Goal: Task Accomplishment & Management: Manage account settings

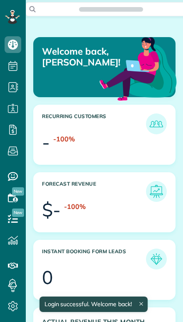
scroll to position [59, 133]
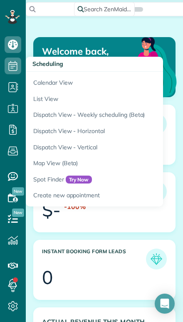
click at [36, 83] on link "Calendar View" at bounding box center [130, 81] width 208 height 19
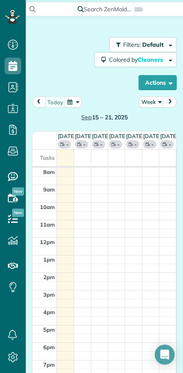
scroll to position [4, 4]
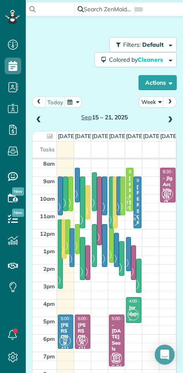
click at [153, 104] on button "Week" at bounding box center [151, 101] width 25 height 11
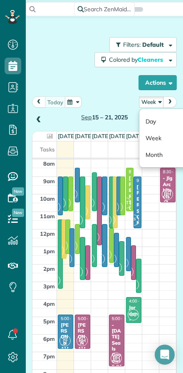
click at [153, 125] on link "Day" at bounding box center [173, 121] width 66 height 17
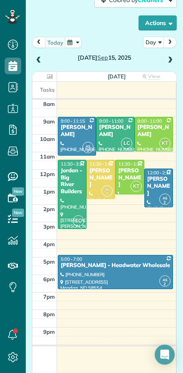
scroll to position [9, 0]
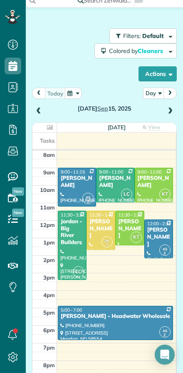
click at [170, 113] on span at bounding box center [170, 112] width 9 height 8
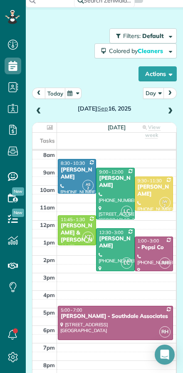
click at [169, 114] on span at bounding box center [170, 112] width 9 height 8
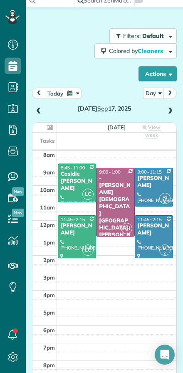
click at [170, 111] on span at bounding box center [170, 112] width 9 height 8
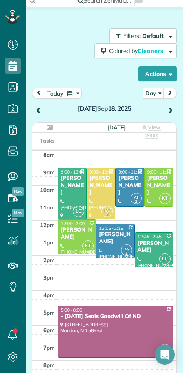
click at [168, 113] on span at bounding box center [170, 112] width 9 height 8
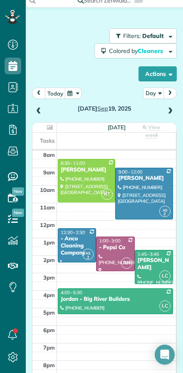
click at [167, 117] on span at bounding box center [170, 111] width 9 height 13
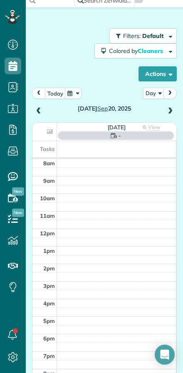
click at [169, 115] on span at bounding box center [170, 112] width 9 height 8
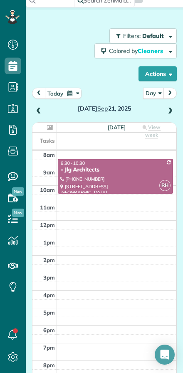
click at [167, 113] on span at bounding box center [170, 112] width 9 height 8
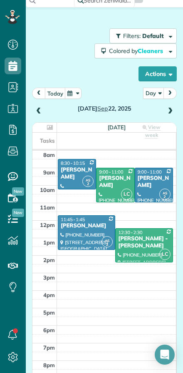
click at [73, 175] on div "Susan Crabill" at bounding box center [76, 173] width 33 height 14
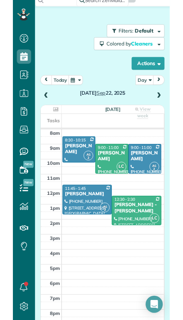
scroll to position [338, 26]
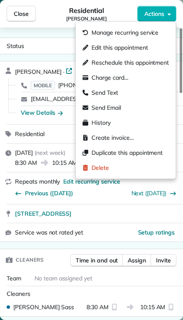
click at [100, 35] on span "Manage recurring service" at bounding box center [125, 32] width 67 height 8
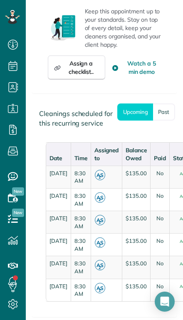
scroll to position [855, 0]
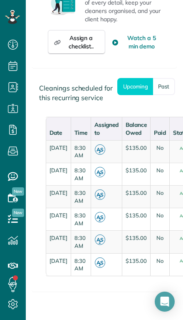
click at [163, 95] on link "Past" at bounding box center [164, 86] width 22 height 17
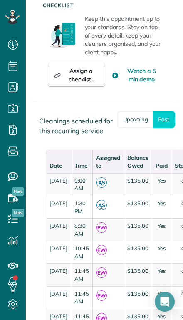
scroll to position [0, 0]
click at [129, 128] on link "Upcoming" at bounding box center [136, 119] width 36 height 17
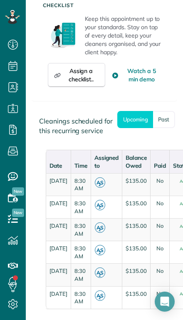
click at [163, 128] on link "Past" at bounding box center [164, 119] width 22 height 17
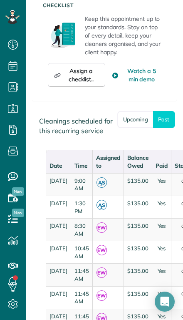
click at [130, 128] on link "Upcoming" at bounding box center [136, 119] width 36 height 17
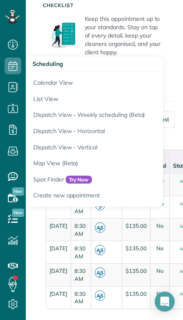
click at [34, 85] on link "Calendar View" at bounding box center [130, 81] width 208 height 19
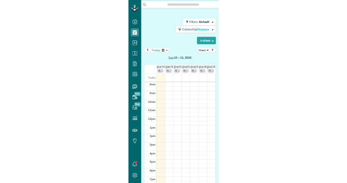
scroll to position [4, 4]
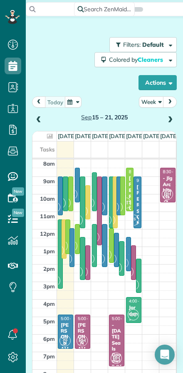
click at [145, 105] on button "Week" at bounding box center [151, 101] width 25 height 11
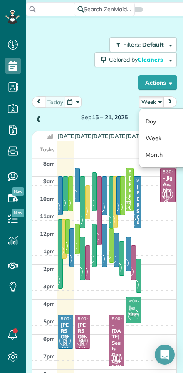
click at [150, 123] on link "Day" at bounding box center [173, 121] width 66 height 17
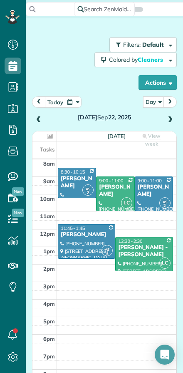
click at [38, 103] on span "prev" at bounding box center [39, 101] width 7 height 5
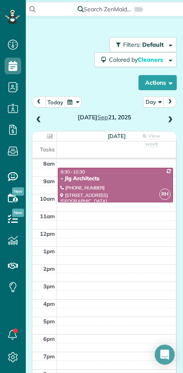
click at [38, 104] on span "prev" at bounding box center [39, 101] width 7 height 5
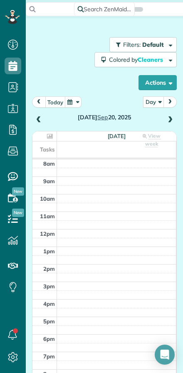
click at [41, 103] on span "prev" at bounding box center [39, 101] width 7 height 5
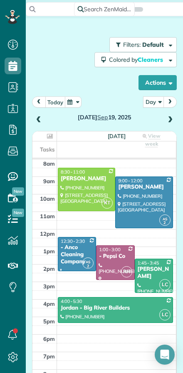
click at [40, 105] on button "prev" at bounding box center [39, 101] width 14 height 11
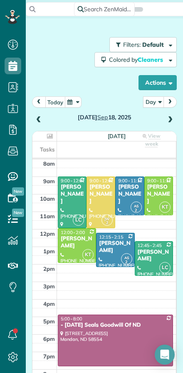
click at [41, 102] on span "prev" at bounding box center [39, 101] width 7 height 5
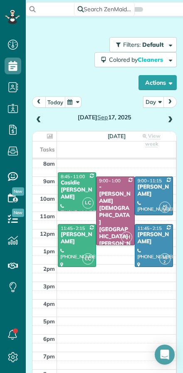
click at [38, 107] on button "prev" at bounding box center [39, 101] width 14 height 11
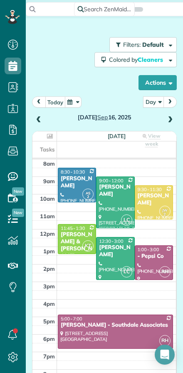
click at [40, 105] on button "prev" at bounding box center [39, 101] width 14 height 11
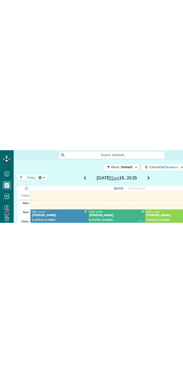
scroll to position [373, 26]
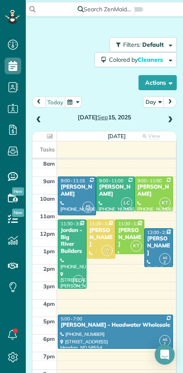
click at [166, 121] on span at bounding box center [170, 120] width 9 height 8
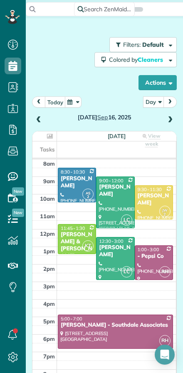
click at [40, 122] on span at bounding box center [38, 120] width 9 height 8
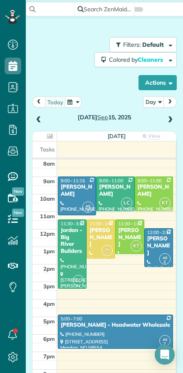
click at [35, 155] on td "Tasks" at bounding box center [45, 149] width 25 height 16
click at [152, 103] on button "Day" at bounding box center [153, 101] width 21 height 11
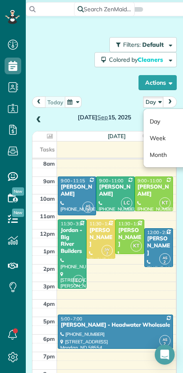
click at [154, 137] on link "Week" at bounding box center [177, 138] width 66 height 17
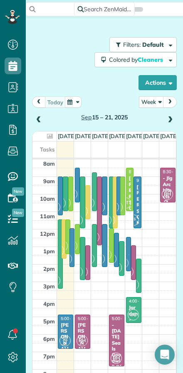
click at [170, 104] on span "next" at bounding box center [170, 101] width 7 height 5
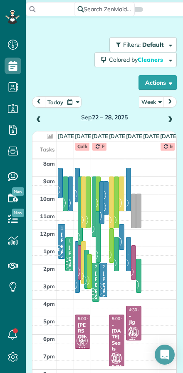
click at [150, 105] on button "Week" at bounding box center [151, 101] width 25 height 11
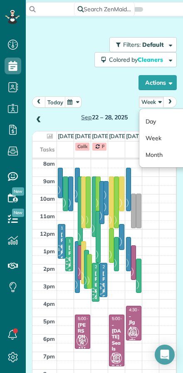
click at [148, 119] on link "Day" at bounding box center [173, 121] width 66 height 17
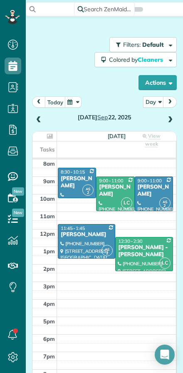
click at [70, 185] on div "Susan Crabill" at bounding box center [76, 182] width 33 height 14
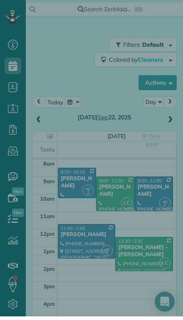
scroll to position [338, 26]
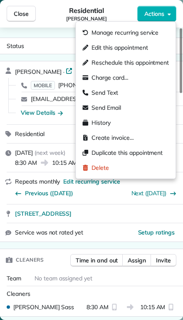
click at [43, 6] on div "Residential Susan Crabill" at bounding box center [87, 13] width 102 height 17
click at [90, 48] on div "Edit this appointment" at bounding box center [115, 47] width 65 height 8
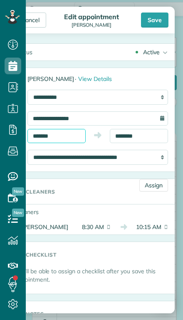
click at [42, 136] on input "*******" at bounding box center [57, 136] width 58 height 14
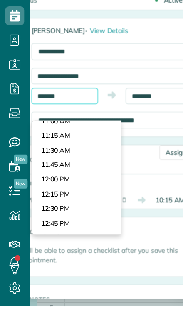
scroll to position [554, 0]
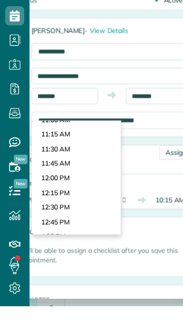
click at [41, 115] on body "Dashboard Scheduling Calendar View List View Dispatch View - Weekly scheduling …" at bounding box center [91, 160] width 183 height 320
type input "********"
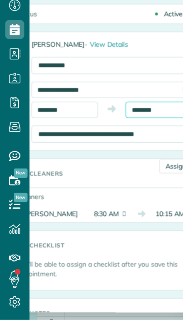
click at [128, 129] on input "********" at bounding box center [139, 136] width 58 height 14
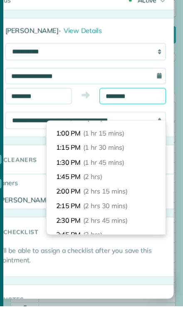
scroll to position [60, 0]
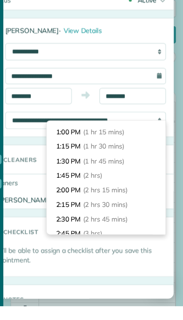
click at [64, 199] on li "1:45 PM (2 hrs)" at bounding box center [116, 205] width 104 height 13
type input "*******"
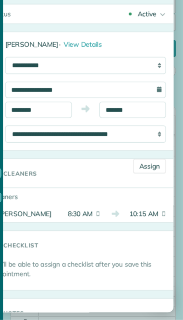
scroll to position [0, 0]
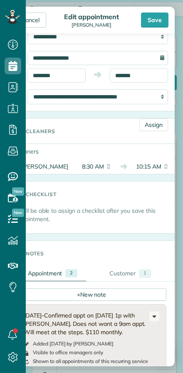
scroll to position [67, 0]
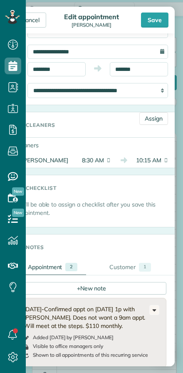
click at [154, 20] on div "Save" at bounding box center [155, 20] width 28 height 15
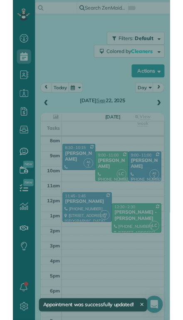
scroll to position [338, 26]
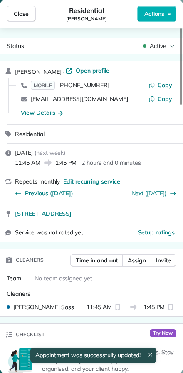
scroll to position [373, 26]
click at [17, 18] on button "Close" at bounding box center [21, 14] width 29 height 16
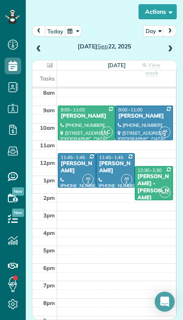
click at [76, 172] on div "Susan Crabill" at bounding box center [76, 167] width 33 height 14
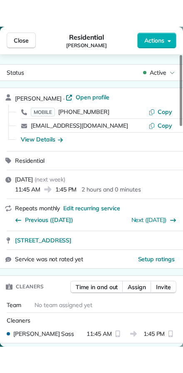
scroll to position [373, 26]
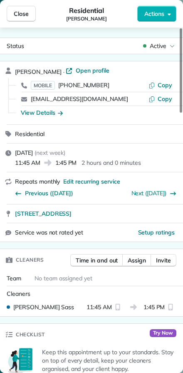
click at [20, 20] on button "Close" at bounding box center [21, 14] width 29 height 16
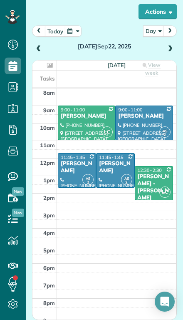
click at [150, 30] on button "Day" at bounding box center [153, 30] width 21 height 11
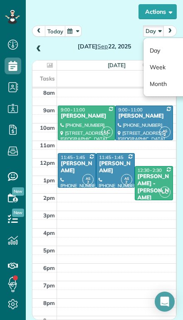
click at [151, 68] on link "Week" at bounding box center [177, 67] width 66 height 17
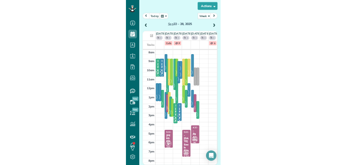
scroll to position [70, 0]
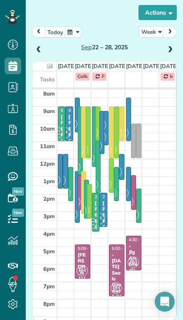
click at [39, 31] on span "prev" at bounding box center [39, 31] width 7 height 5
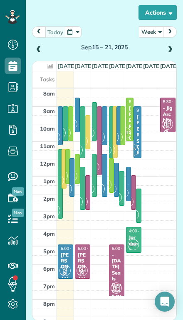
click at [149, 33] on button "Week" at bounding box center [151, 31] width 25 height 11
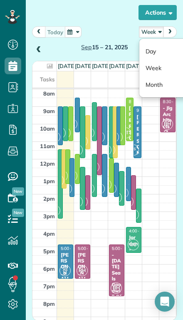
click at [150, 48] on link "Day" at bounding box center [173, 51] width 66 height 17
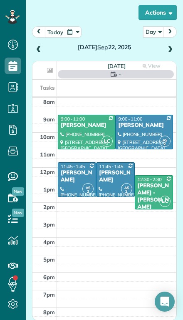
click at [151, 34] on button "Day" at bounding box center [153, 31] width 21 height 11
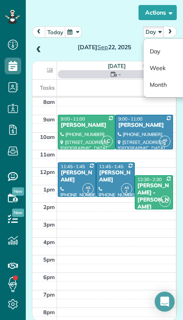
click at [153, 65] on link "Week" at bounding box center [177, 68] width 66 height 17
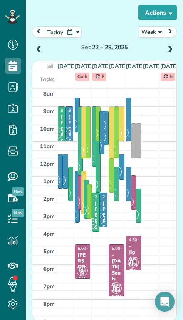
click at [36, 30] on span "prev" at bounding box center [39, 31] width 7 height 5
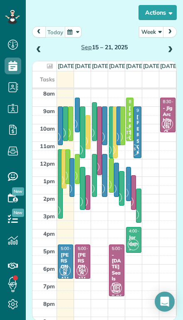
click at [145, 33] on button "Week" at bounding box center [151, 31] width 25 height 11
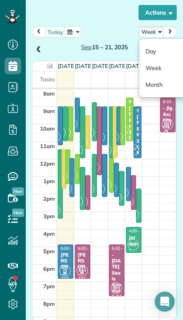
click at [150, 53] on link "Day" at bounding box center [173, 51] width 66 height 17
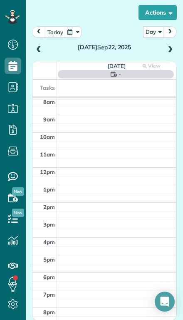
click at [155, 33] on button "Day" at bounding box center [153, 31] width 21 height 11
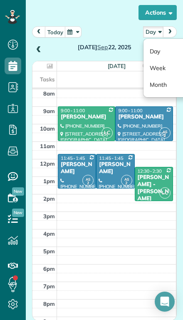
click at [152, 69] on link "Week" at bounding box center [177, 68] width 66 height 17
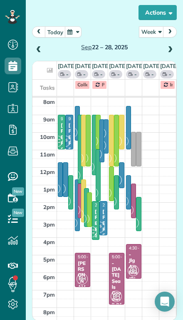
click at [39, 30] on span "prev" at bounding box center [39, 31] width 7 height 5
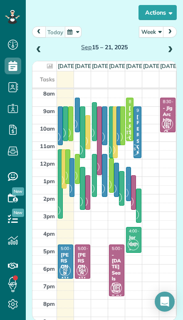
click at [45, 30] on button "prev" at bounding box center [39, 31] width 14 height 11
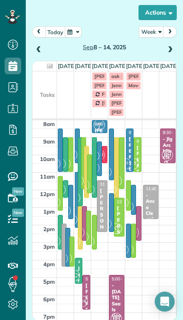
click at [151, 30] on button "Week" at bounding box center [151, 31] width 25 height 11
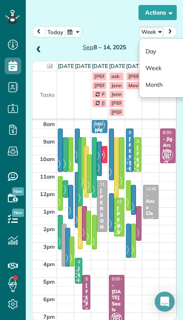
click at [150, 52] on link "Day" at bounding box center [173, 51] width 66 height 17
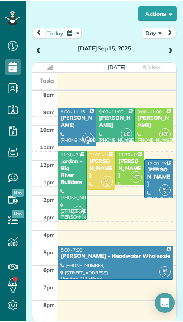
scroll to position [183, 26]
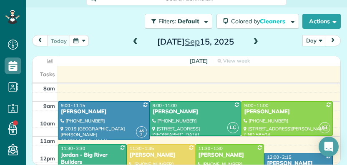
click at [183, 144] on td at bounding box center [198, 141] width 283 height 9
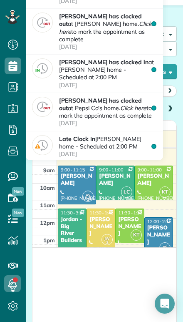
scroll to position [322, 26]
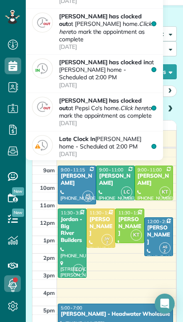
click at [73, 153] on td at bounding box center [117, 152] width 120 height 9
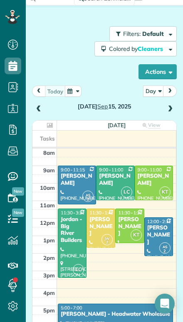
click at [167, 110] on span at bounding box center [170, 109] width 9 height 8
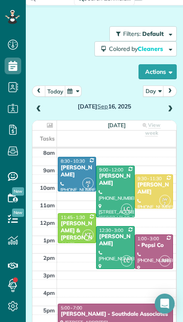
click at [155, 194] on div "[PERSON_NAME]" at bounding box center [154, 188] width 33 height 14
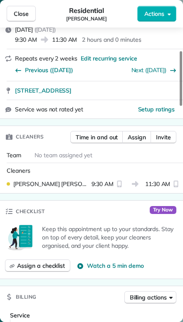
scroll to position [123, 0]
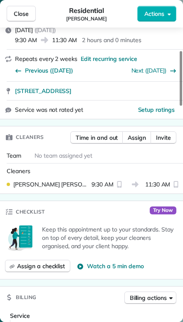
click at [137, 136] on span "Assign" at bounding box center [137, 137] width 18 height 8
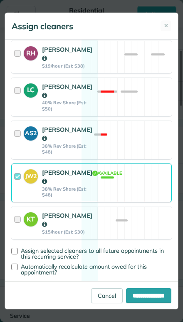
scroll to position [196, 0]
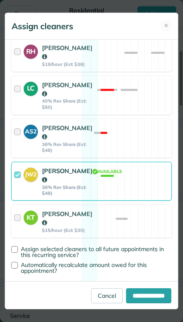
click at [22, 191] on div at bounding box center [19, 181] width 10 height 30
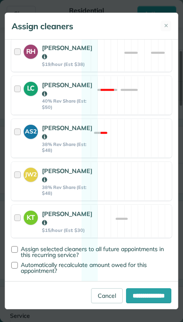
scroll to position [229, 0]
click at [20, 217] on div at bounding box center [19, 221] width 10 height 24
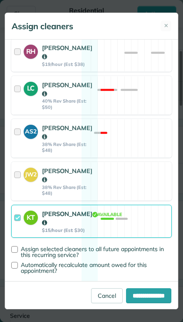
click at [17, 252] on div at bounding box center [14, 249] width 7 height 7
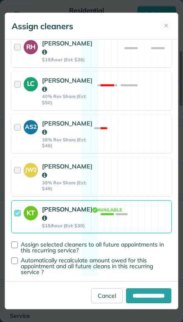
click at [140, 299] on input "**********" at bounding box center [148, 295] width 45 height 15
type input "**********"
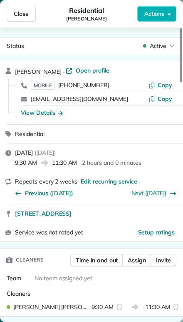
click at [24, 14] on span "Close" at bounding box center [21, 14] width 15 height 8
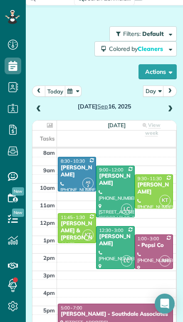
click at [111, 198] on div at bounding box center [116, 191] width 38 height 51
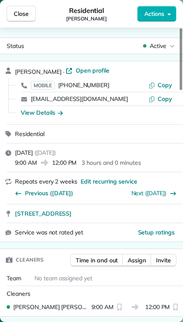
click at [134, 260] on span "Assign" at bounding box center [137, 260] width 18 height 8
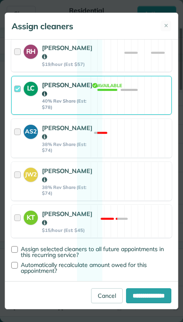
scroll to position [229, 0]
click at [20, 166] on div at bounding box center [19, 181] width 10 height 30
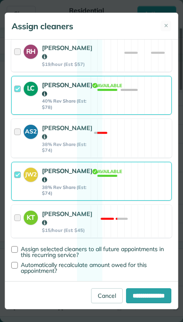
click at [136, 298] on input "**********" at bounding box center [148, 295] width 45 height 15
type input "**********"
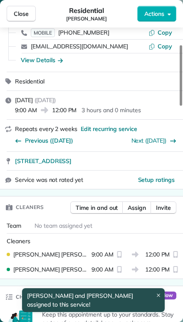
scroll to position [86, 0]
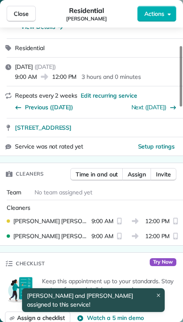
click at [135, 171] on span "Assign" at bounding box center [137, 174] width 18 height 8
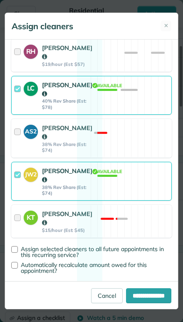
scroll to position [229, 0]
click at [17, 80] on div at bounding box center [19, 95] width 10 height 30
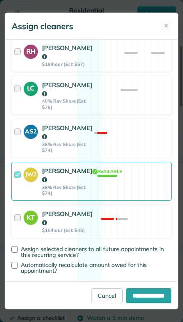
click at [141, 298] on input "**********" at bounding box center [148, 295] width 45 height 15
type input "**********"
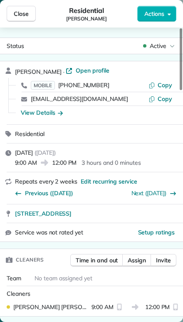
click at [23, 13] on span "Close" at bounding box center [21, 14] width 15 height 8
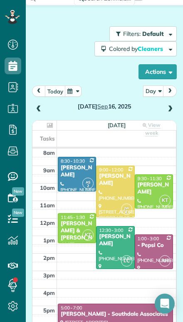
scroll to position [10, 0]
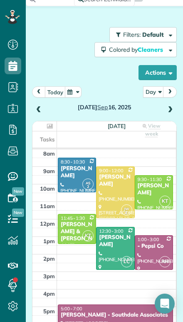
click at [43, 106] on span at bounding box center [38, 110] width 9 height 8
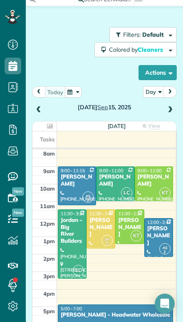
click at [173, 106] on span at bounding box center [170, 110] width 9 height 13
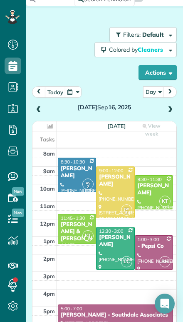
click at [39, 110] on span at bounding box center [38, 110] width 9 height 8
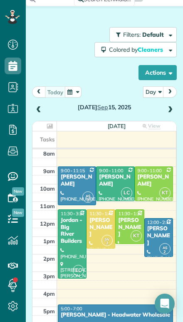
click at [133, 220] on div "[PERSON_NAME]" at bounding box center [130, 227] width 24 height 21
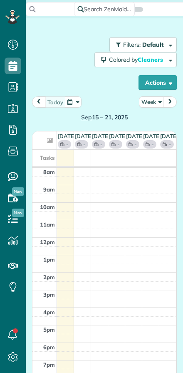
scroll to position [4, 4]
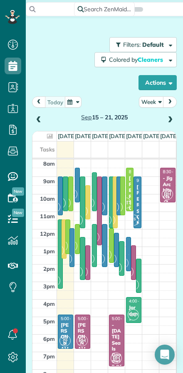
click at [149, 102] on button "Week" at bounding box center [151, 101] width 25 height 11
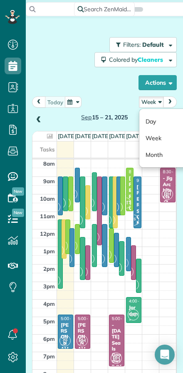
click at [146, 117] on link "Day" at bounding box center [173, 121] width 66 height 17
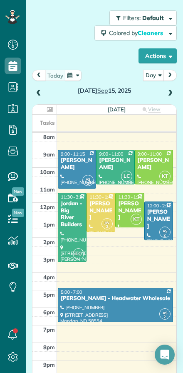
scroll to position [19, 0]
